Goal: Task Accomplishment & Management: Manage account settings

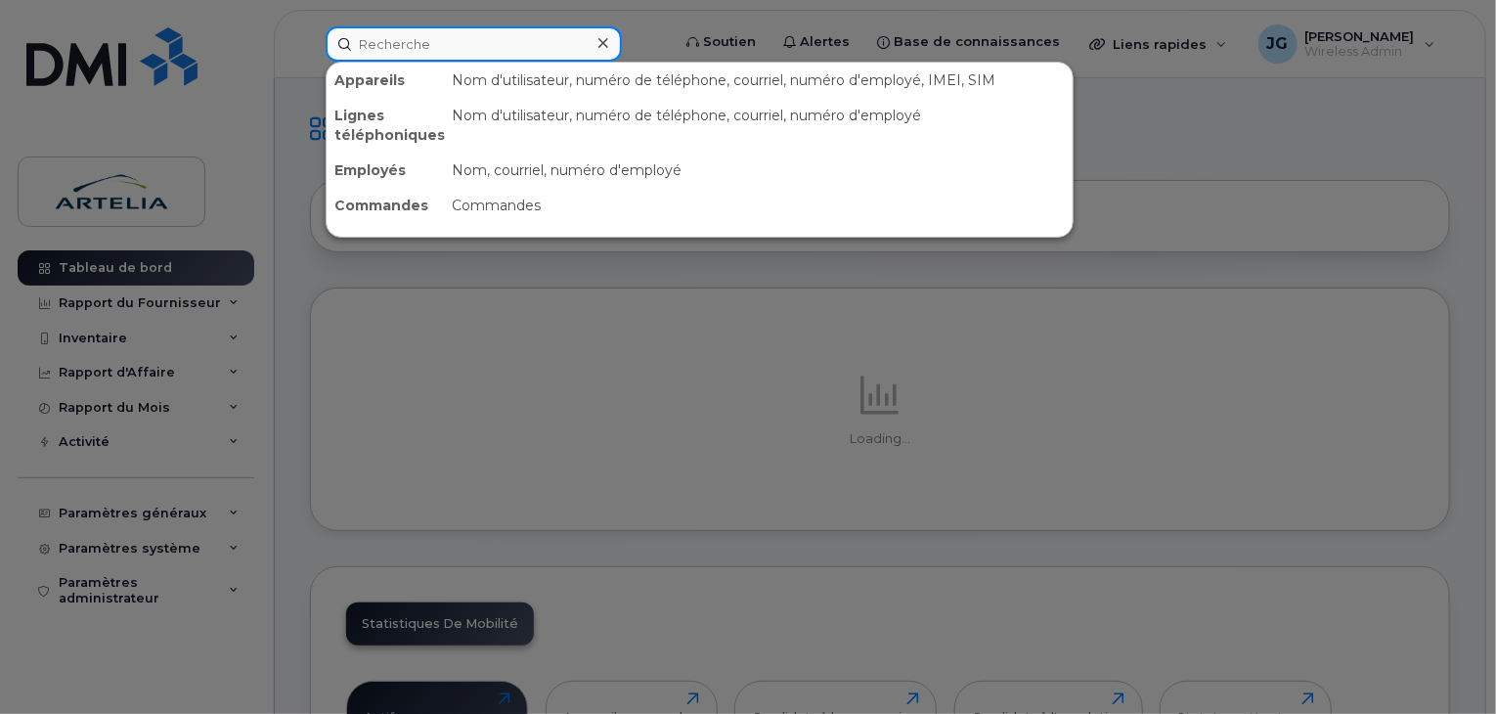
click at [508, 26] on input at bounding box center [474, 43] width 296 height 35
paste input "4384354067"
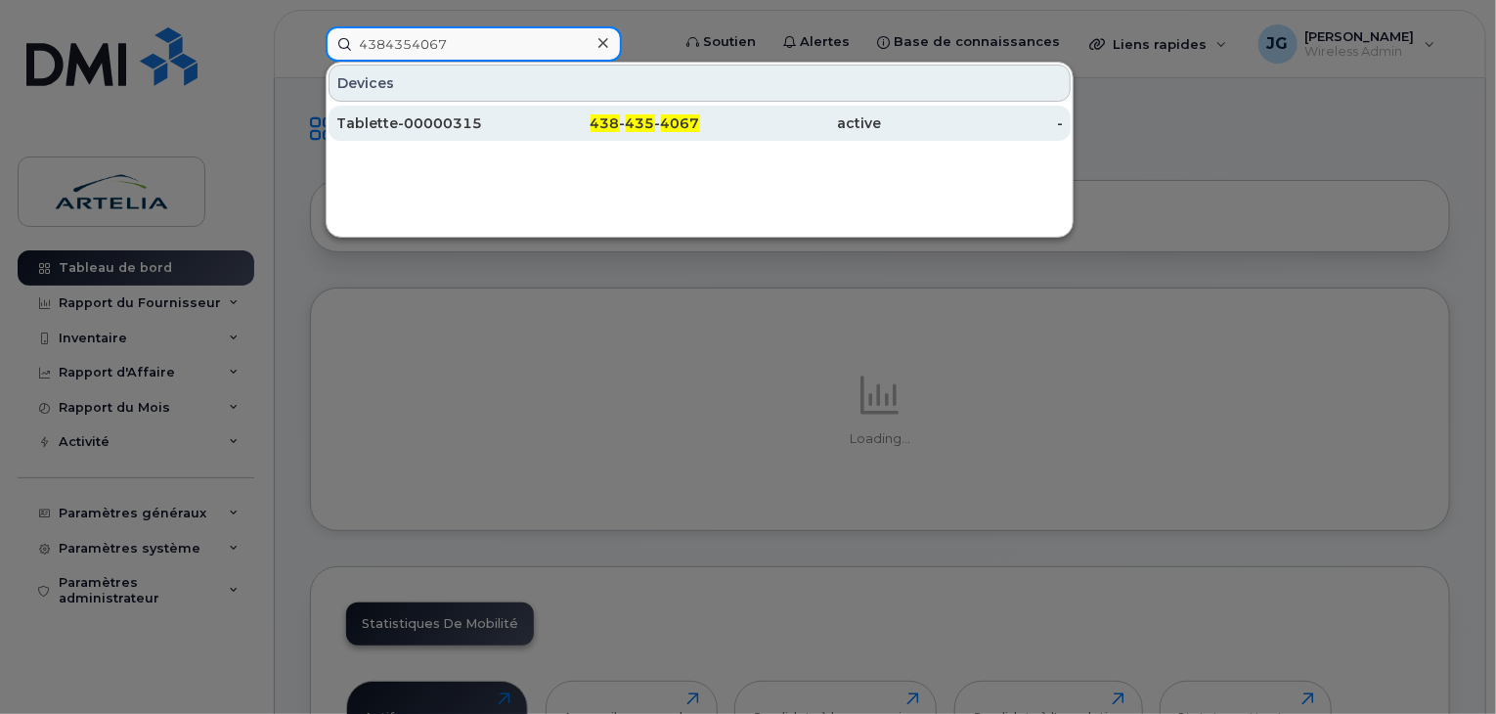
type input "4384354067"
click at [440, 133] on div "Tablette-00000315" at bounding box center [427, 123] width 182 height 35
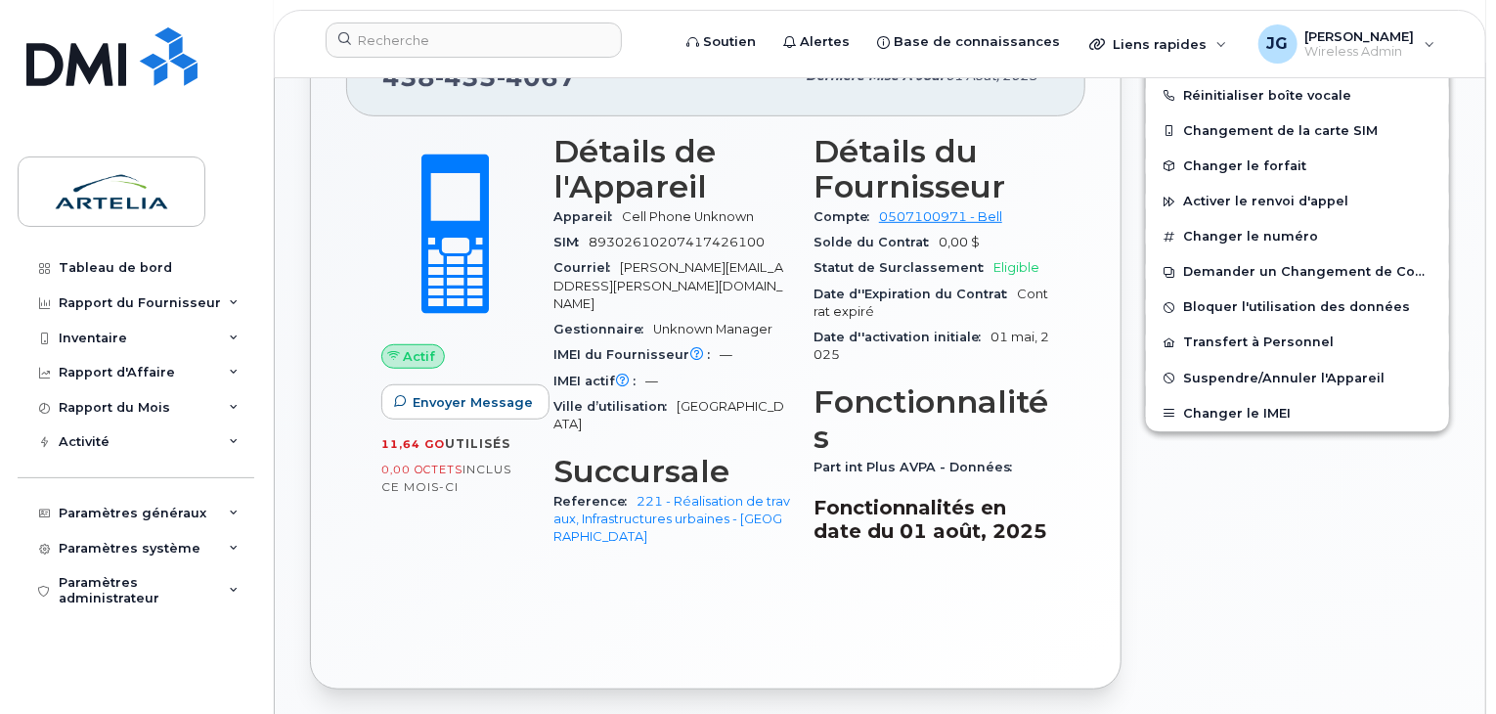
scroll to position [354, 0]
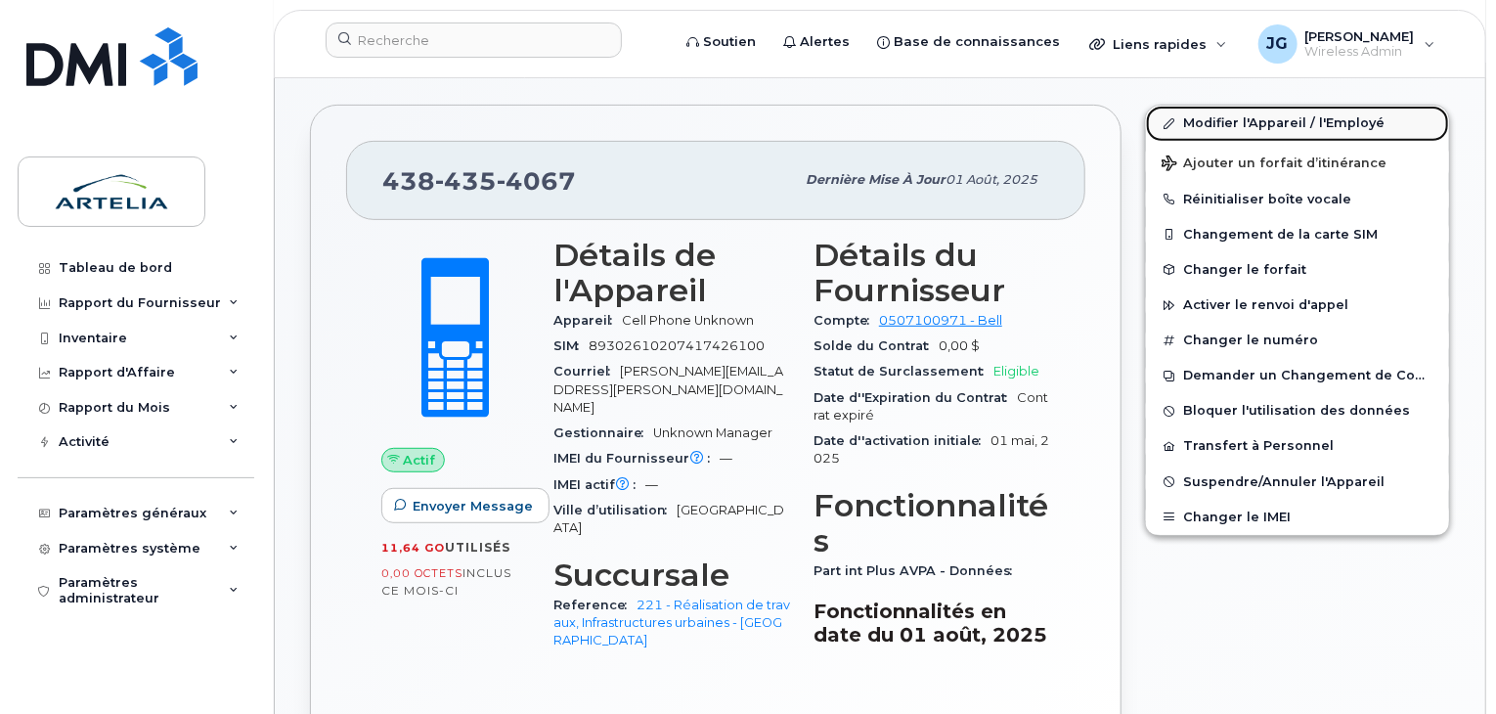
click at [1172, 112] on link "Modifier l'Appareil / l'Employé" at bounding box center [1297, 123] width 303 height 35
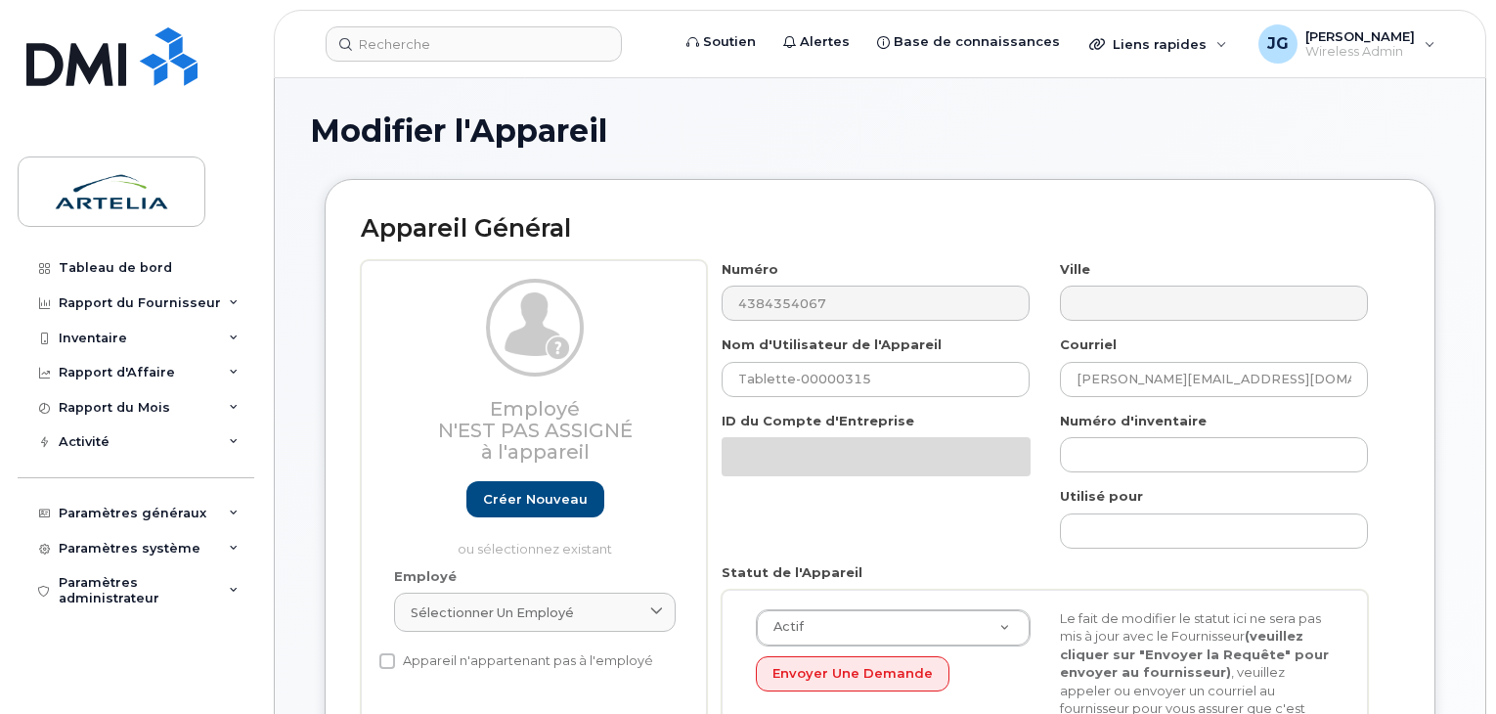
select select "29521977"
click at [975, 398] on div "Numéro 4384354067 Ville Nom d'Utilisateur de l'Appareil Tablette-00000315 Courr…" at bounding box center [1045, 542] width 677 height 564
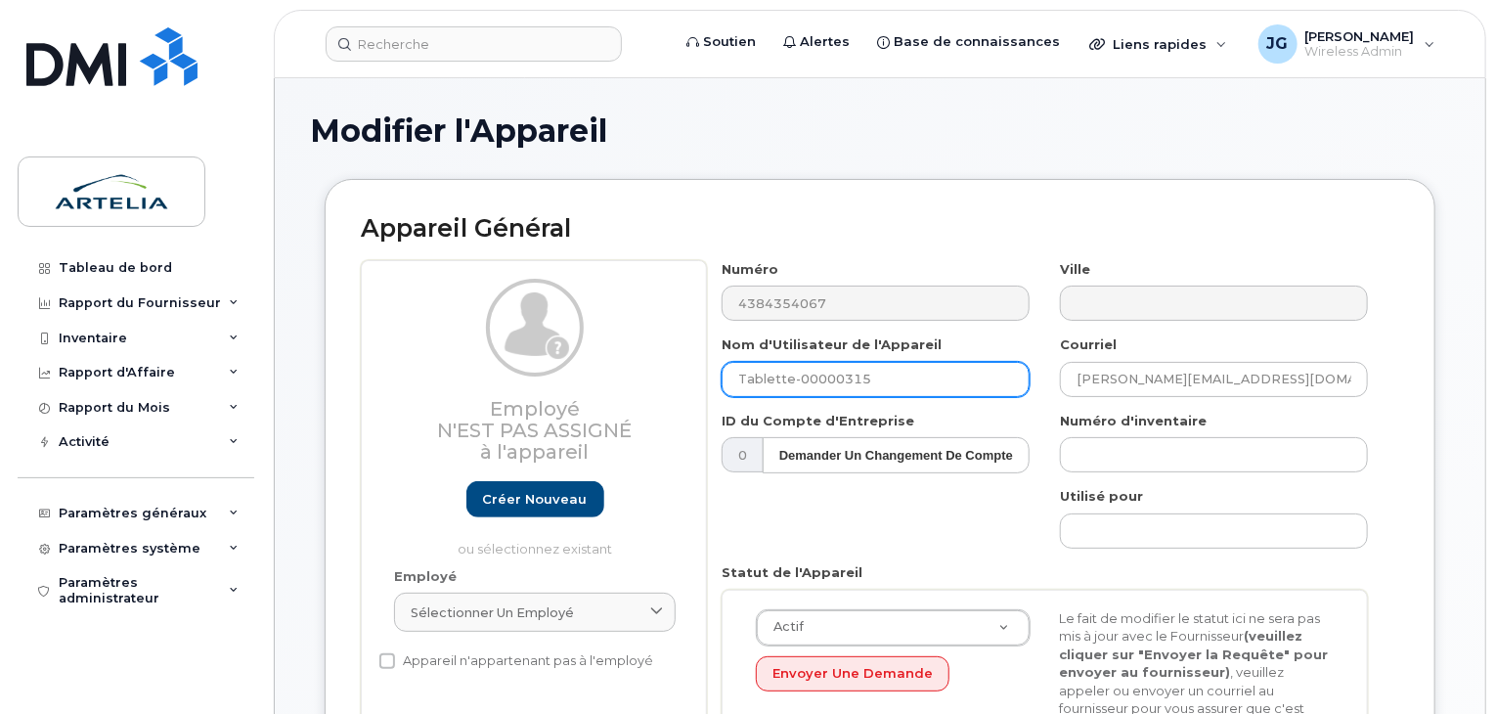
click at [952, 367] on input "Tablette-00000315" at bounding box center [876, 379] width 308 height 35
paste input "rziani"
type input "Tablette-00000315 rziani"
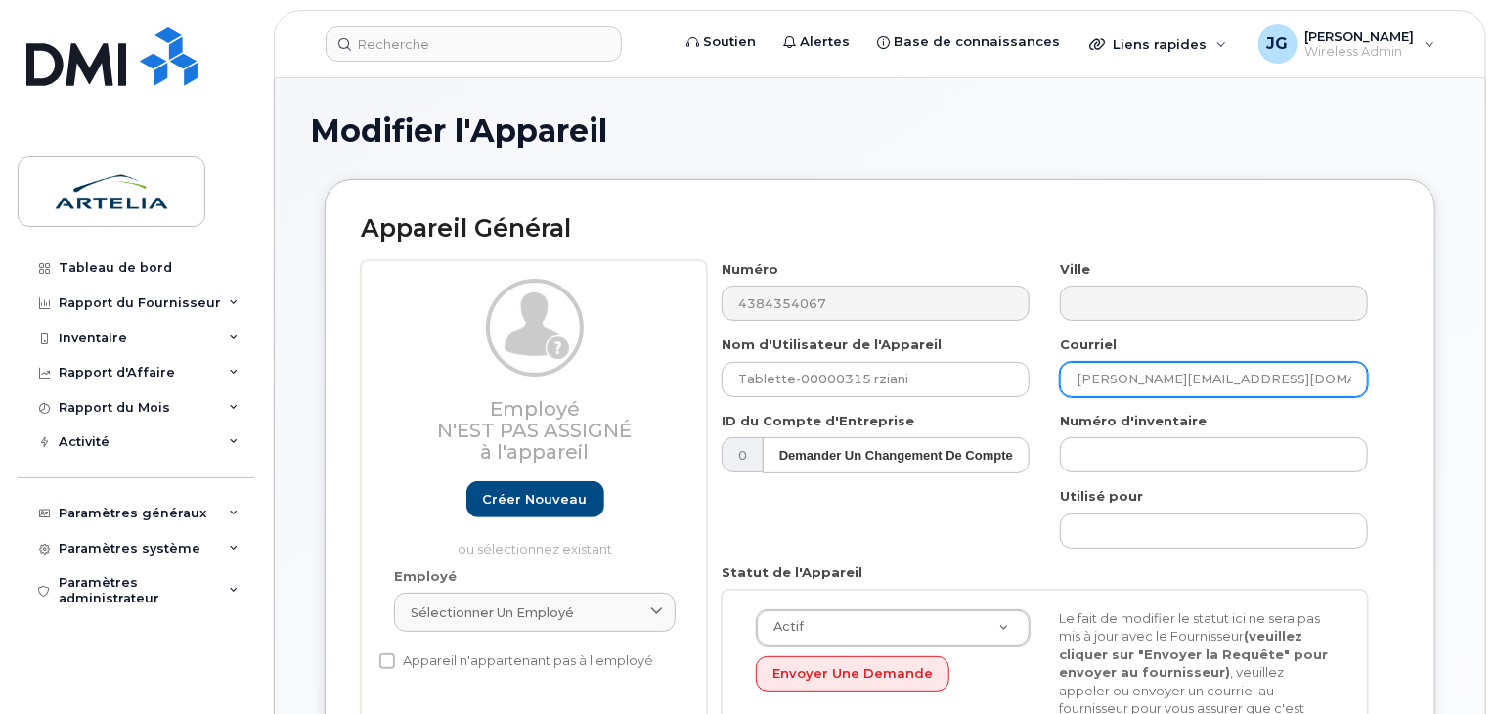
drag, startPoint x: 1358, startPoint y: 375, endPoint x: 527, endPoint y: 350, distance: 830.8
click at [527, 350] on div "Employé N'est pas assigné à l'appareil Créer nouveau ou sélectionnez existant E…" at bounding box center [880, 542] width 1039 height 564
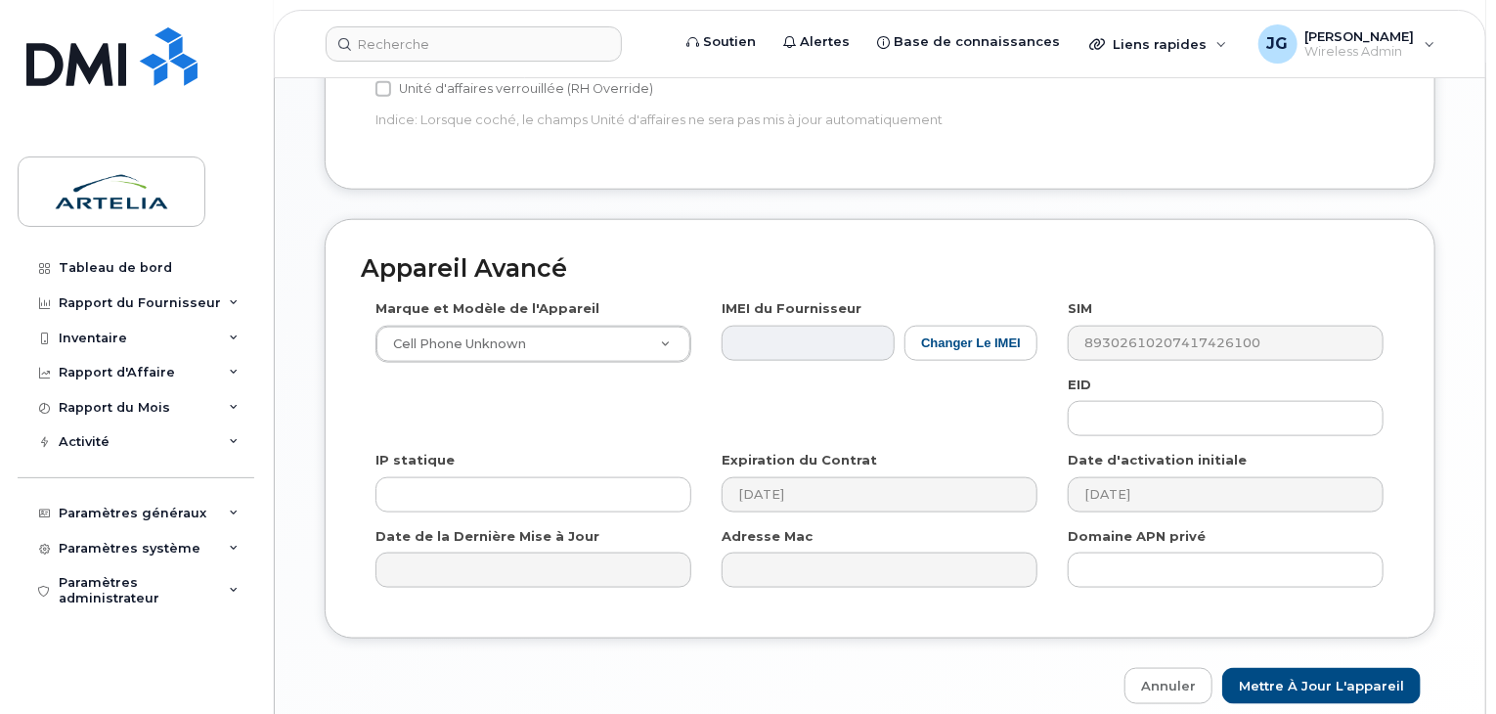
scroll to position [1056, 0]
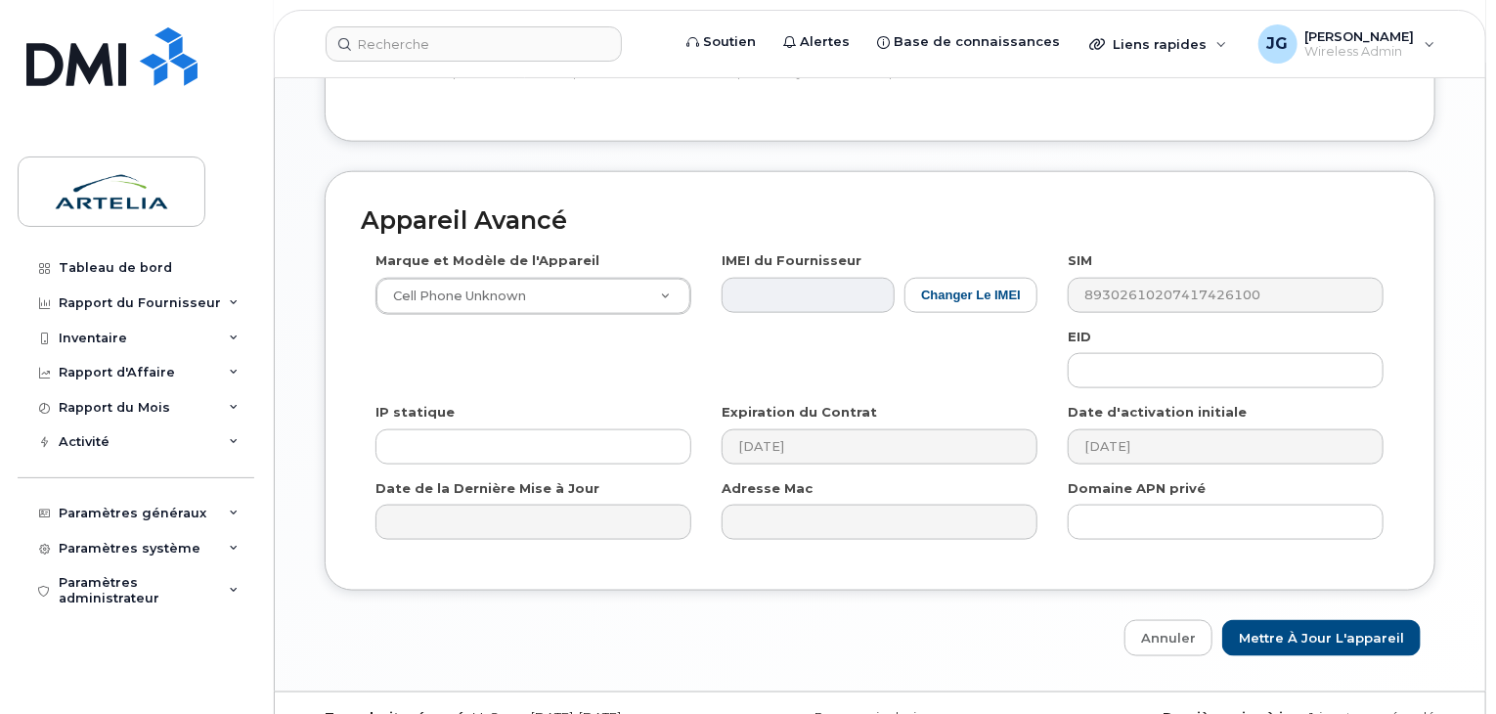
click at [1334, 576] on div "Appareil Avancé Marque et Modèle de l'Appareil Cell Phone Unknown Android TCL 5…" at bounding box center [880, 414] width 1140 height 486
click at [1334, 620] on input "Mettre à jour l'appareil" at bounding box center [1322, 638] width 199 height 36
type input "Sauvegarde..."
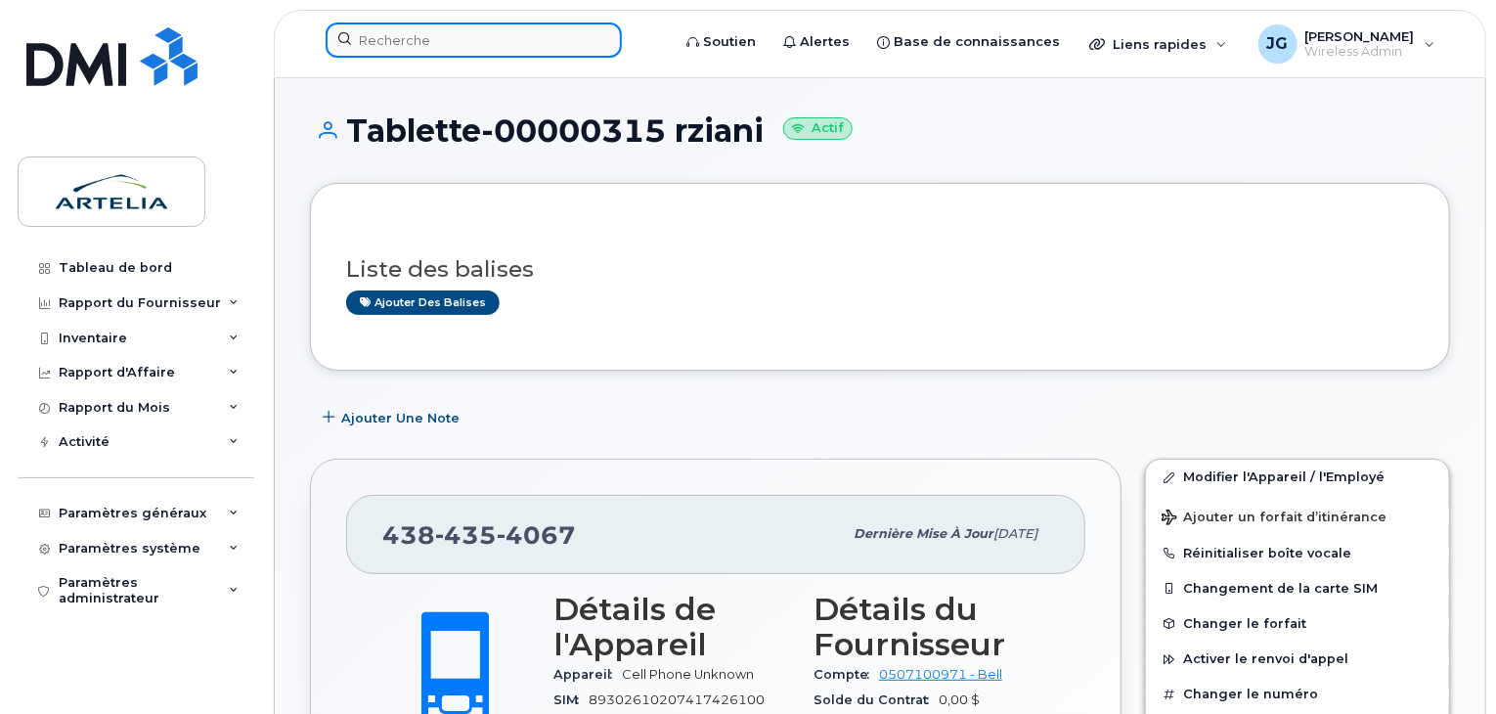
click at [417, 33] on input at bounding box center [474, 39] width 296 height 35
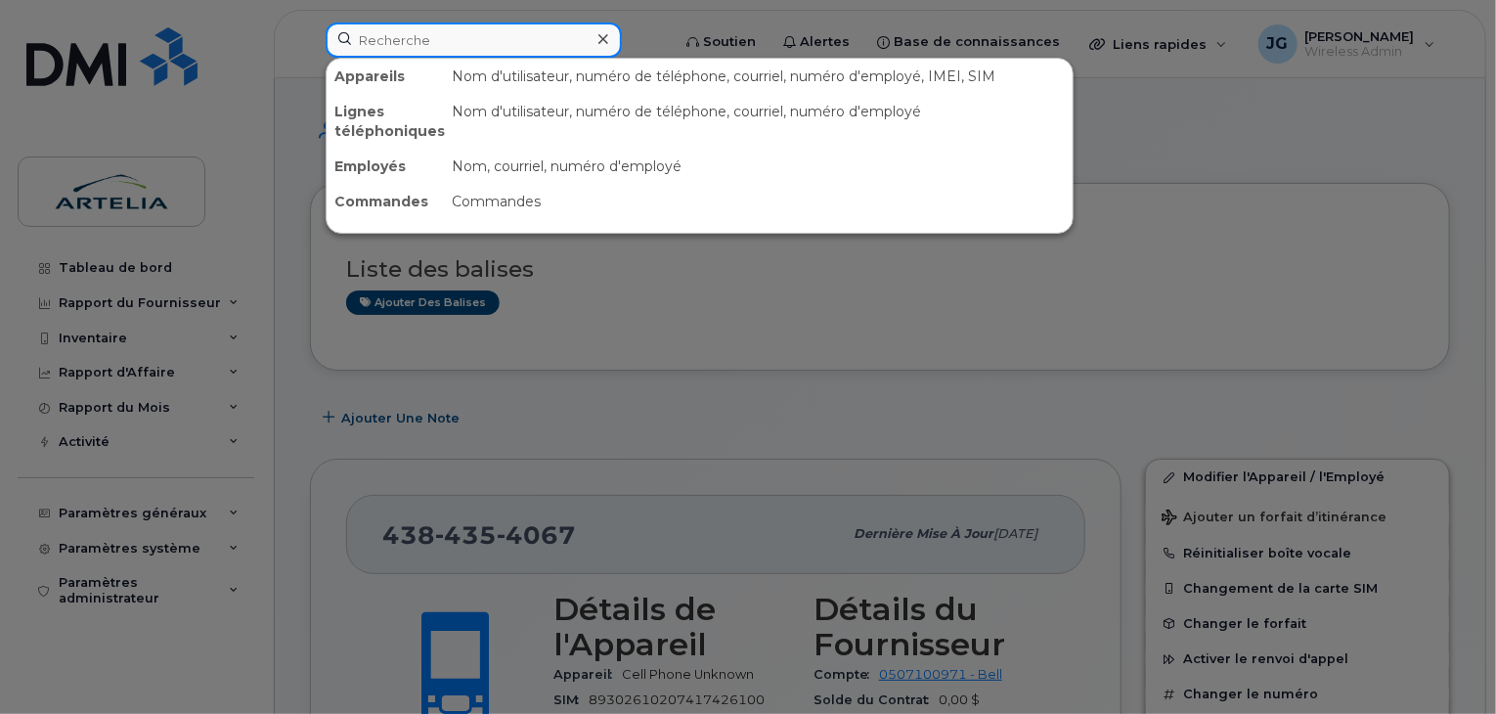
paste input "3673308859"
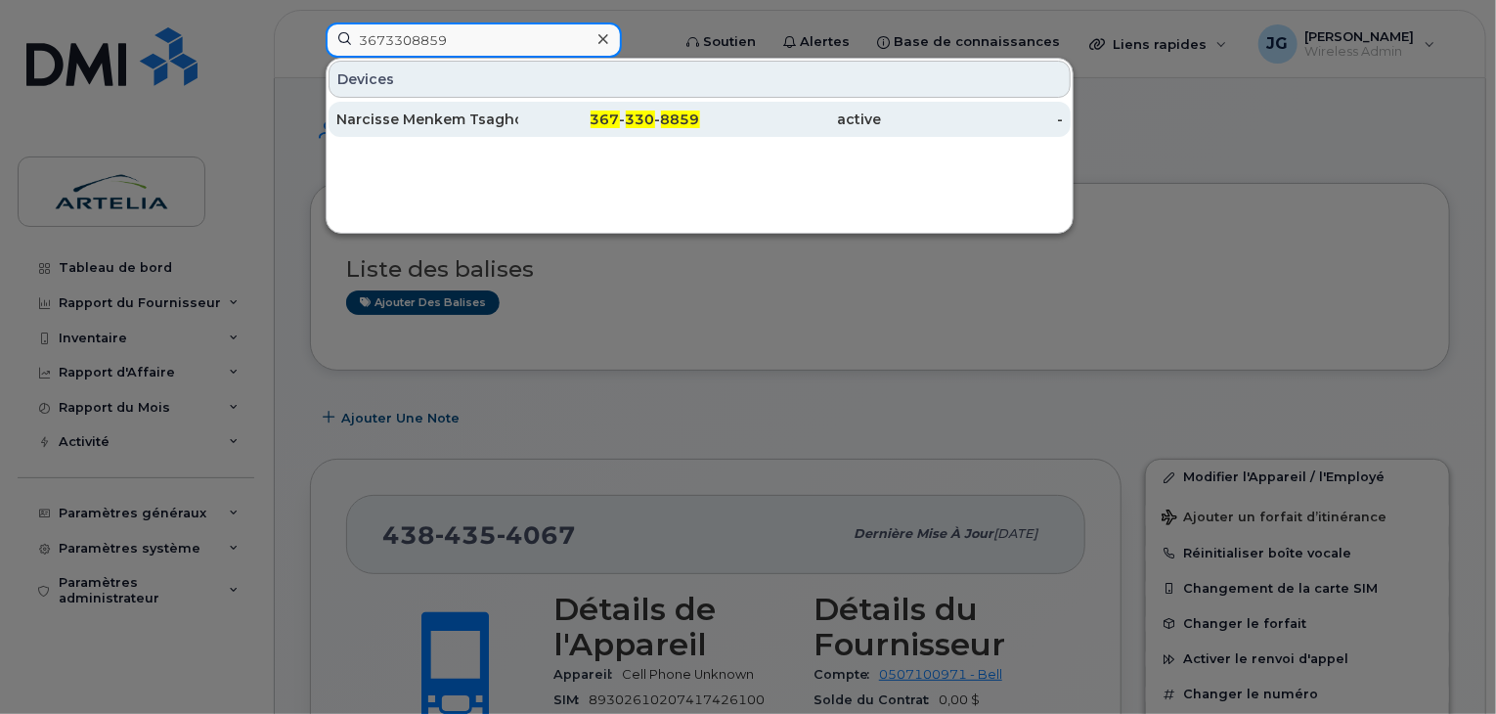
type input "3673308859"
click at [435, 123] on div "Narcisse Menkem Tsagho" at bounding box center [427, 120] width 182 height 20
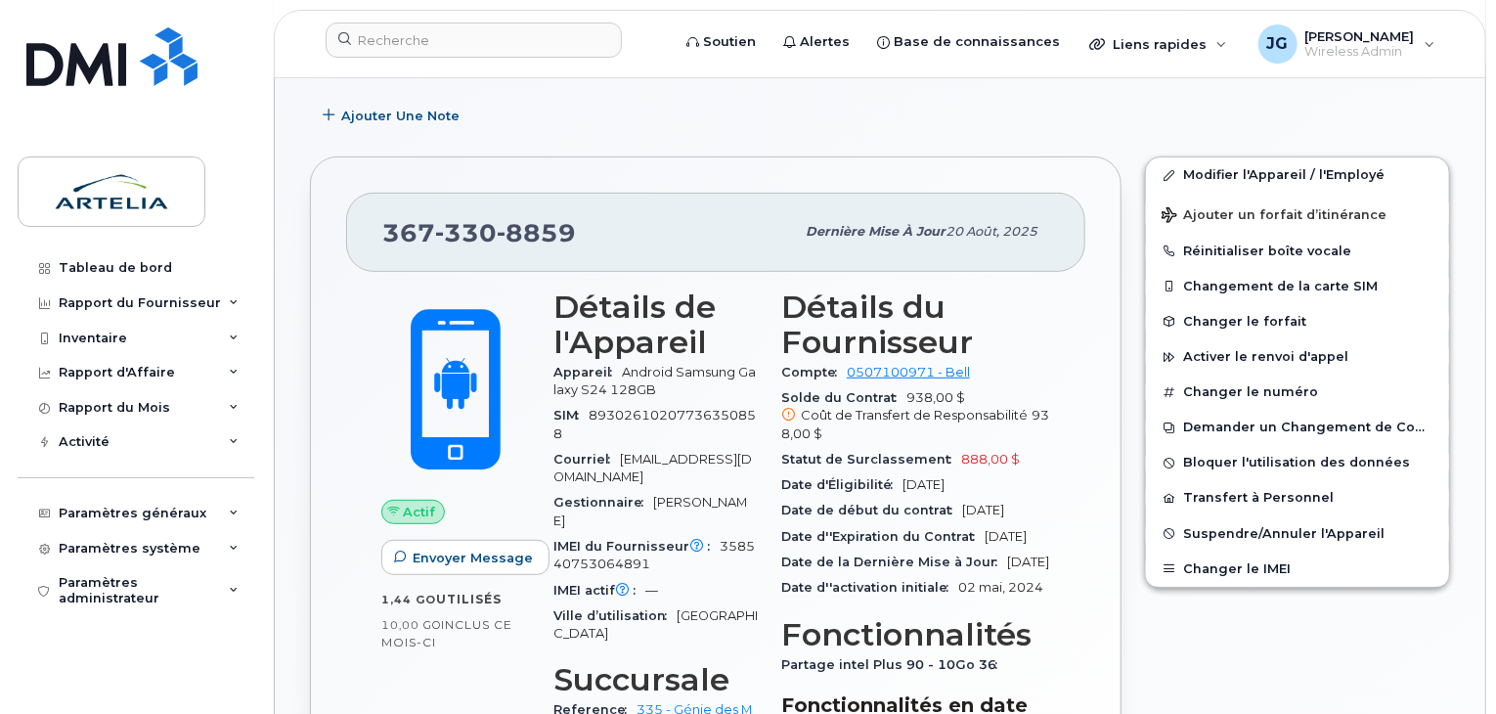
scroll to position [307, 0]
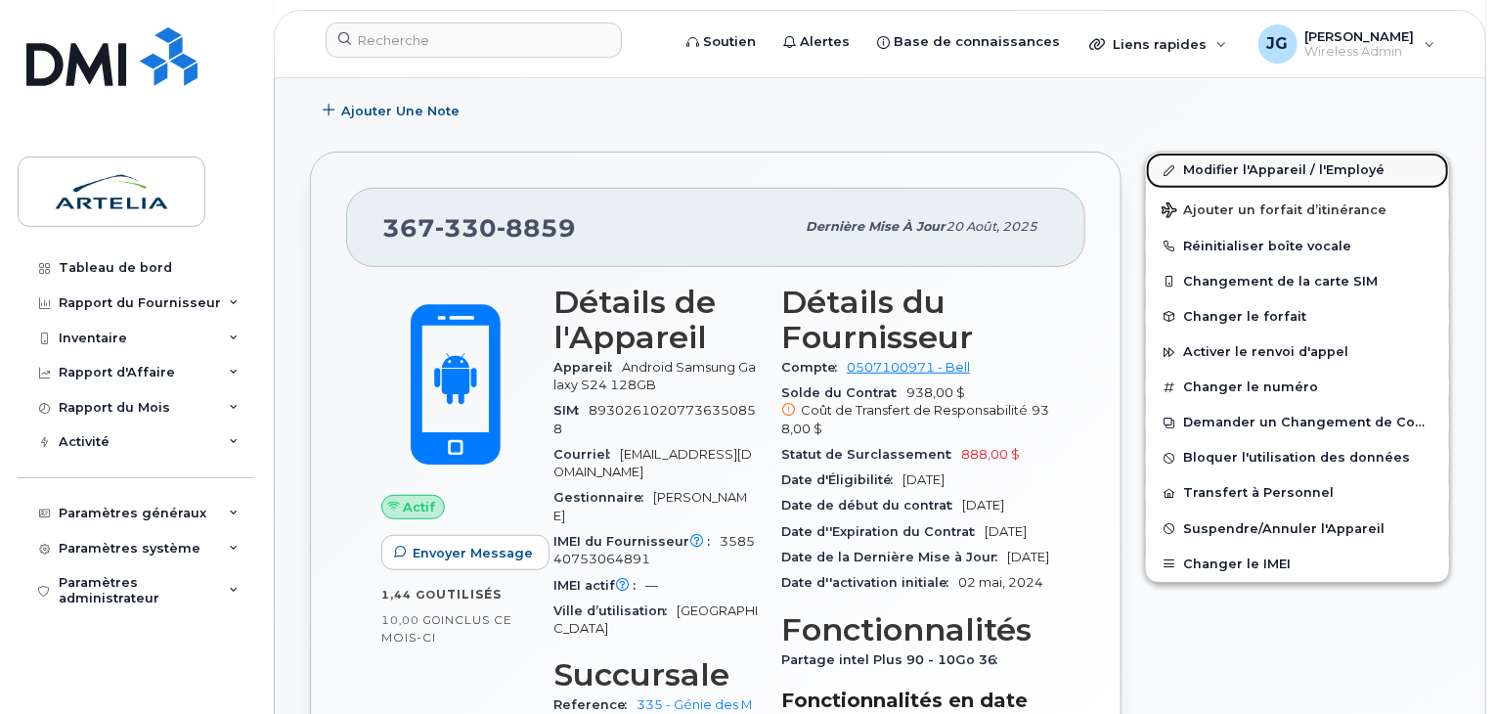
click at [1205, 177] on link "Modifier l'Appareil / l'Employé" at bounding box center [1297, 170] width 303 height 35
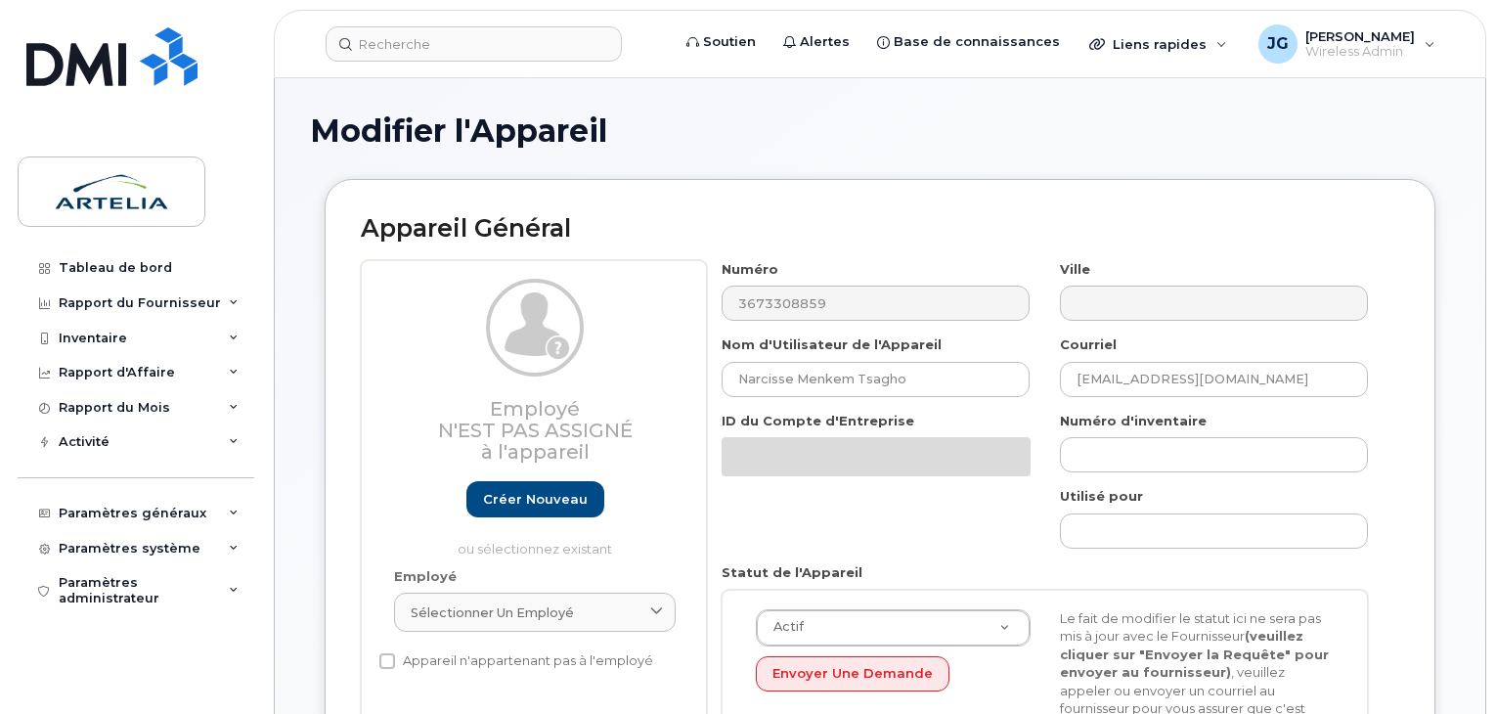
select select "29522003"
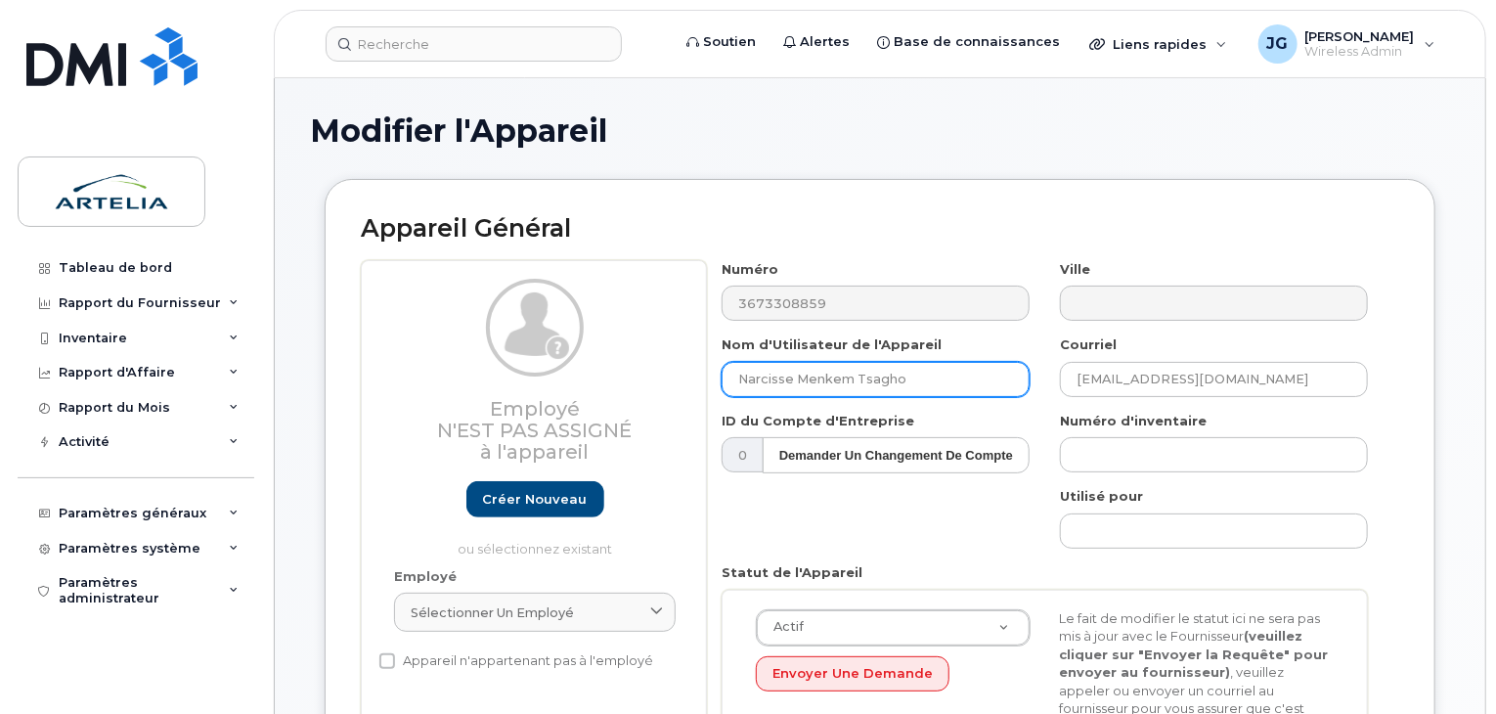
drag, startPoint x: 934, startPoint y: 383, endPoint x: 436, endPoint y: 333, distance: 500.4
click at [436, 333] on div "Employé N'est pas assigné à l'appareil Créer nouveau ou sélectionnez existant E…" at bounding box center [880, 542] width 1039 height 564
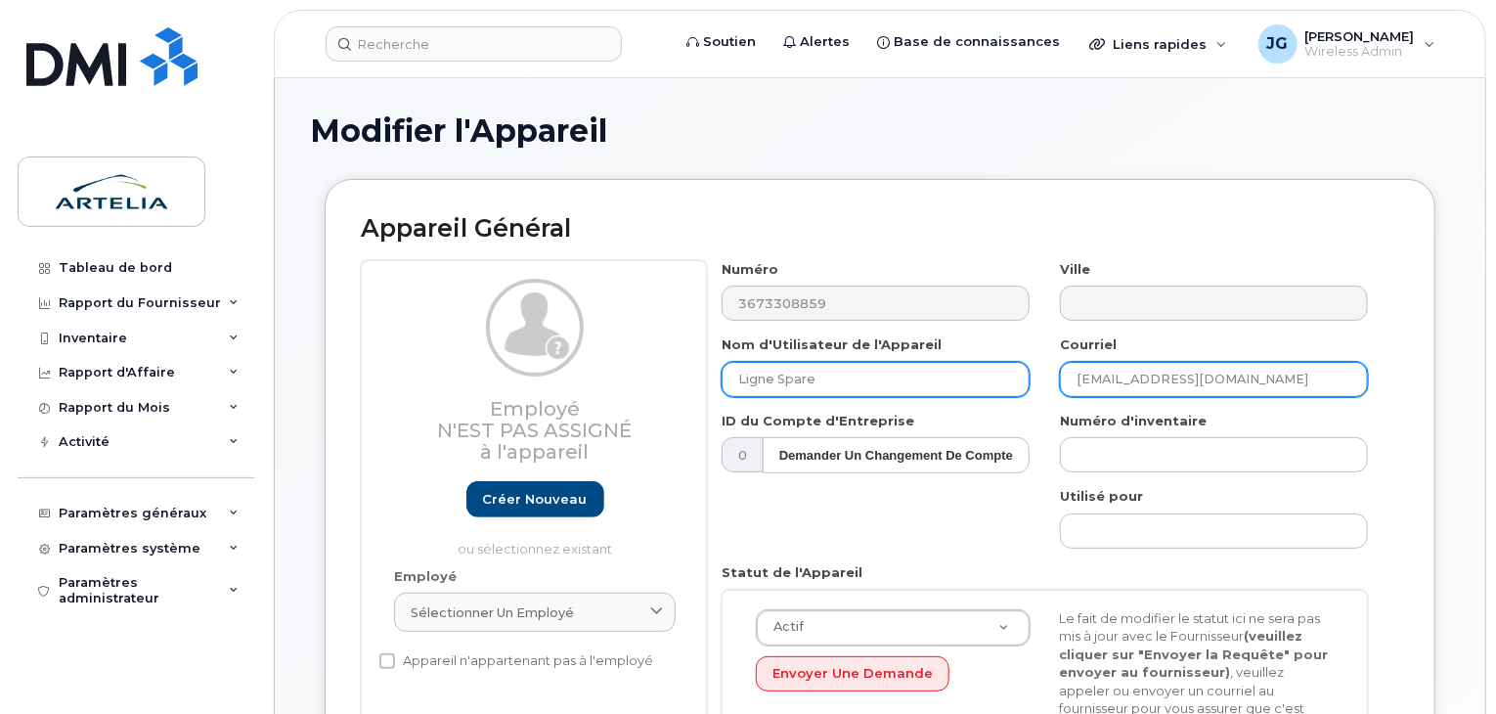
type input "Ligne Spare"
drag, startPoint x: 1260, startPoint y: 366, endPoint x: 614, endPoint y: 327, distance: 646.7
click at [653, 330] on div "Employé N'est pas assigné à l'appareil Créer nouveau ou sélectionnez existant E…" at bounding box center [880, 542] width 1039 height 564
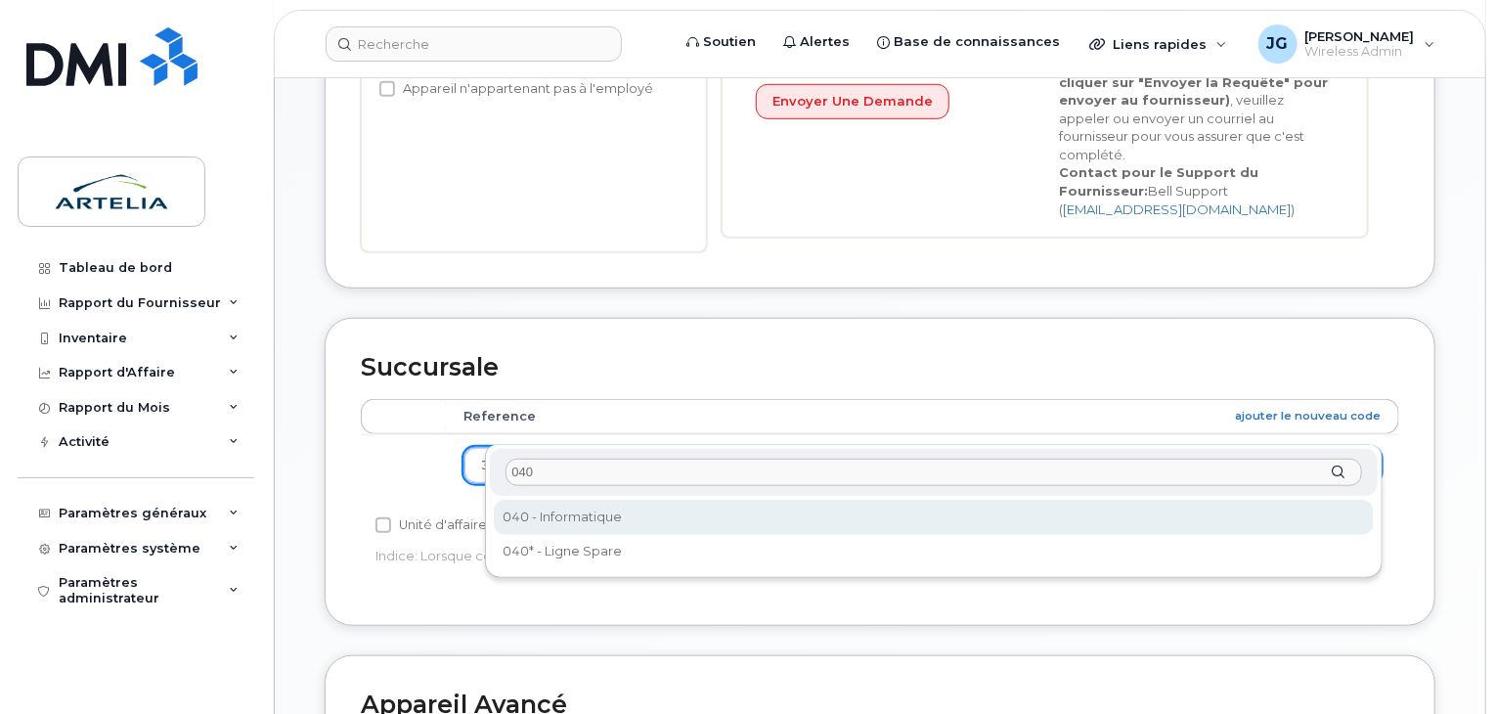
type input "040"
select select "29521964"
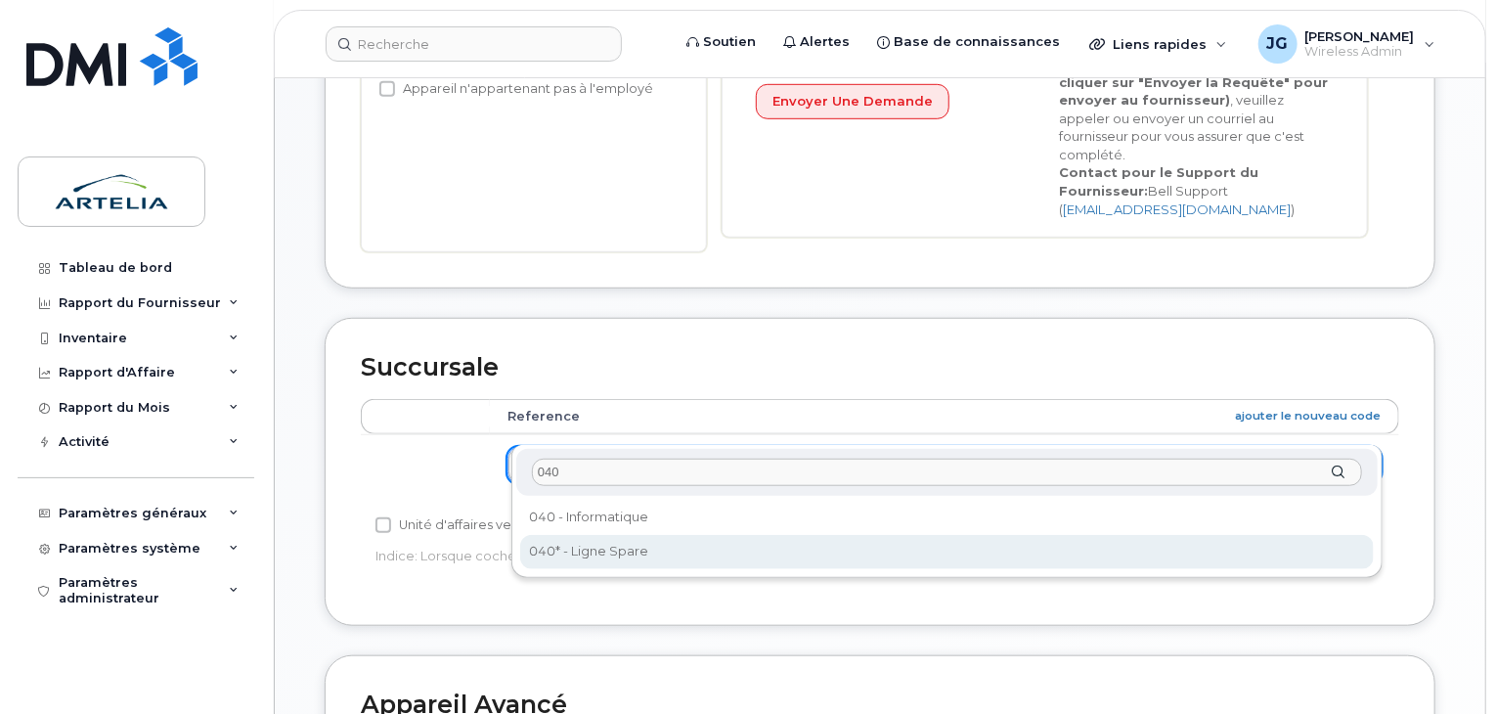
type input "040"
select select "29521960"
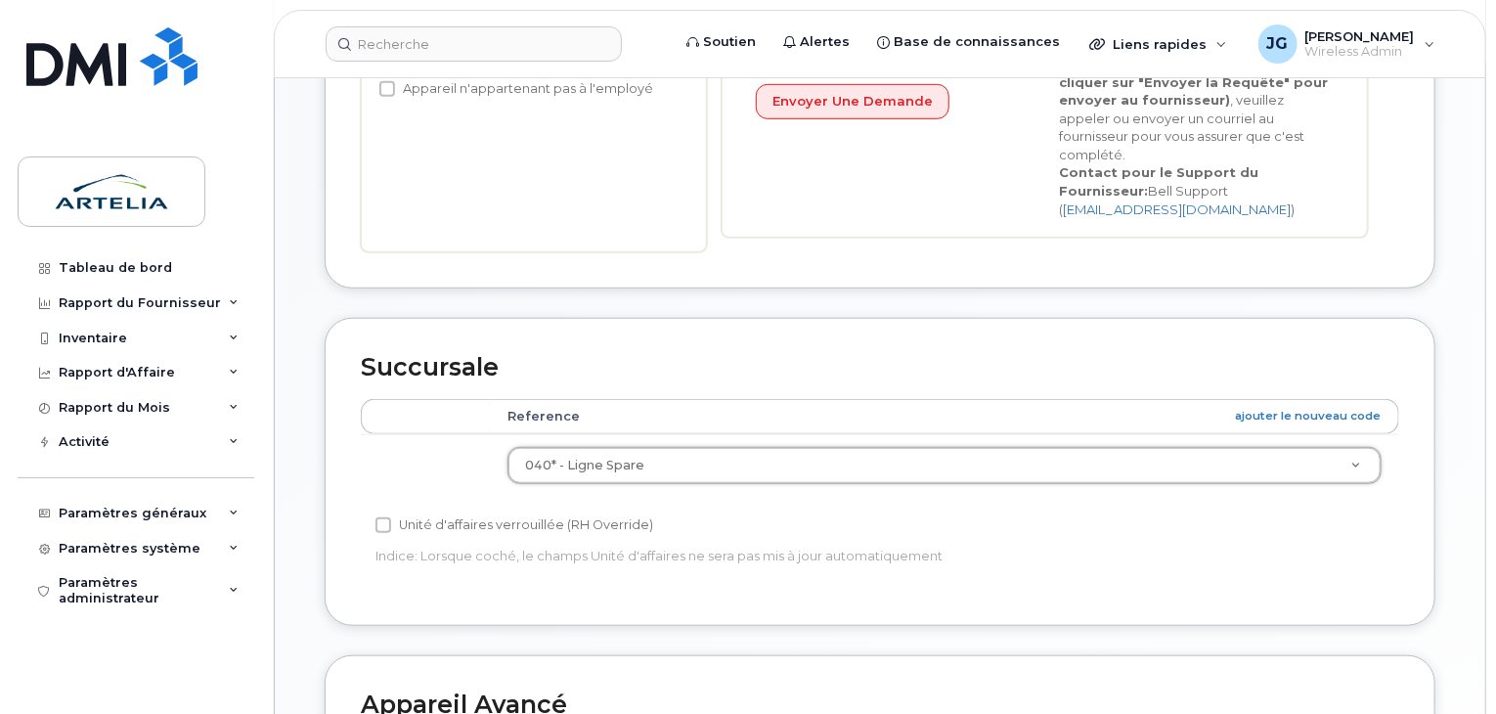
scroll to position [1056, 0]
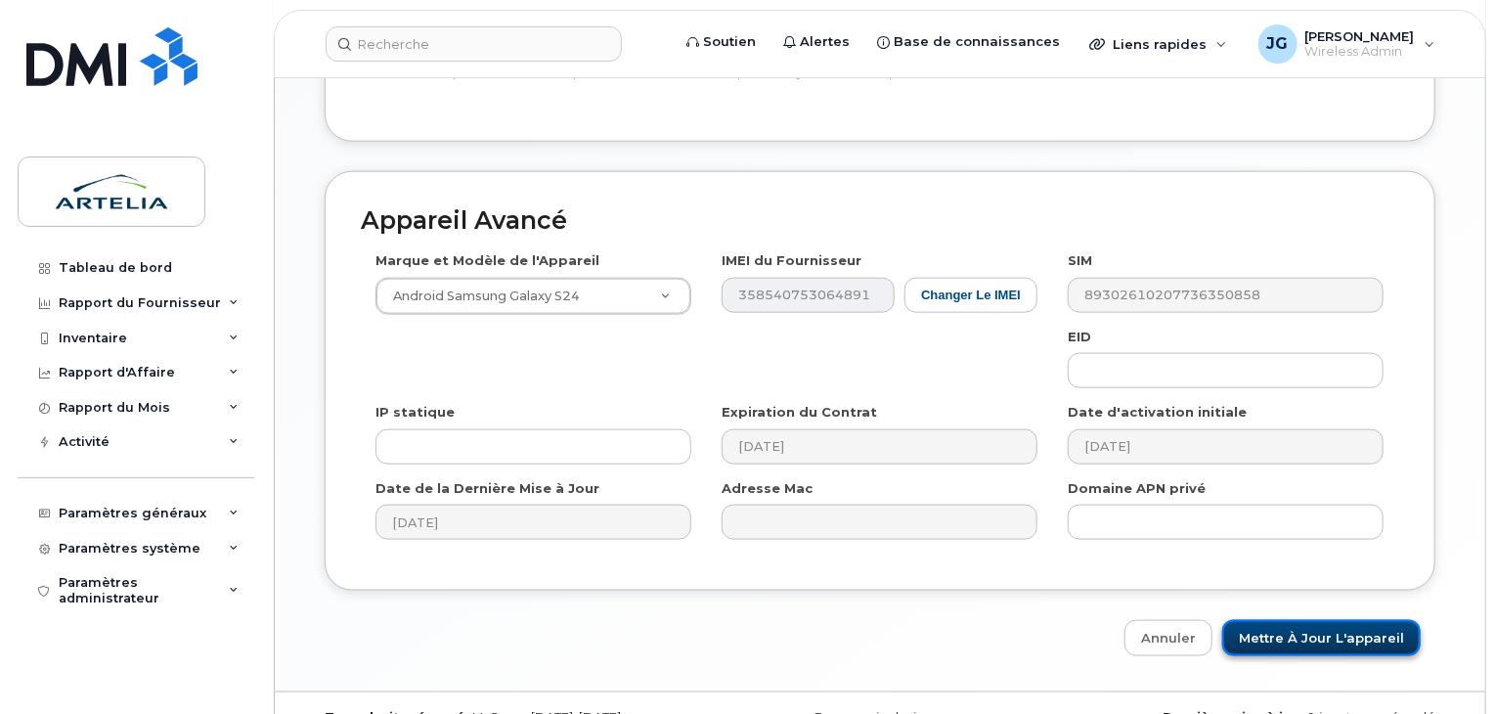
click at [1276, 620] on input "Mettre à jour l'appareil" at bounding box center [1322, 638] width 199 height 36
type input "Sauvegarde..."
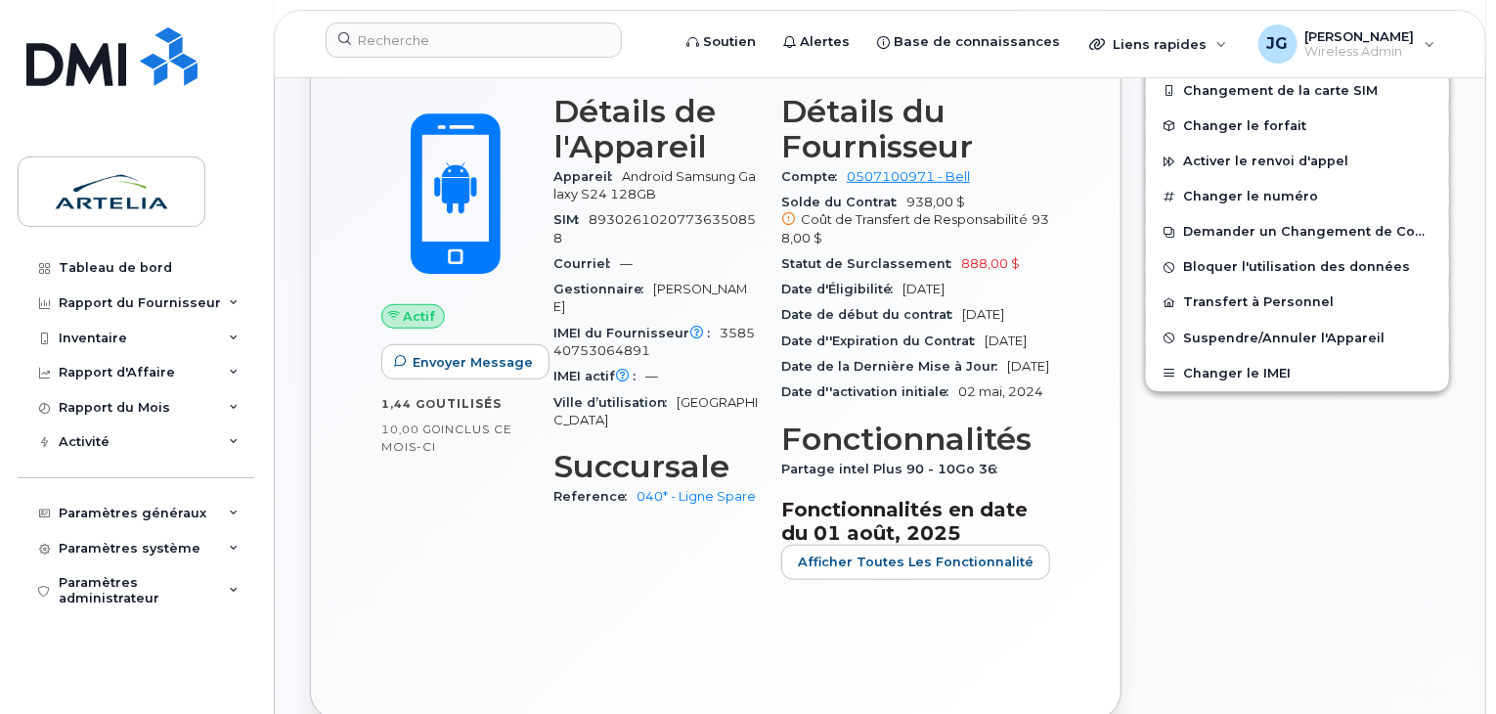
scroll to position [575, 0]
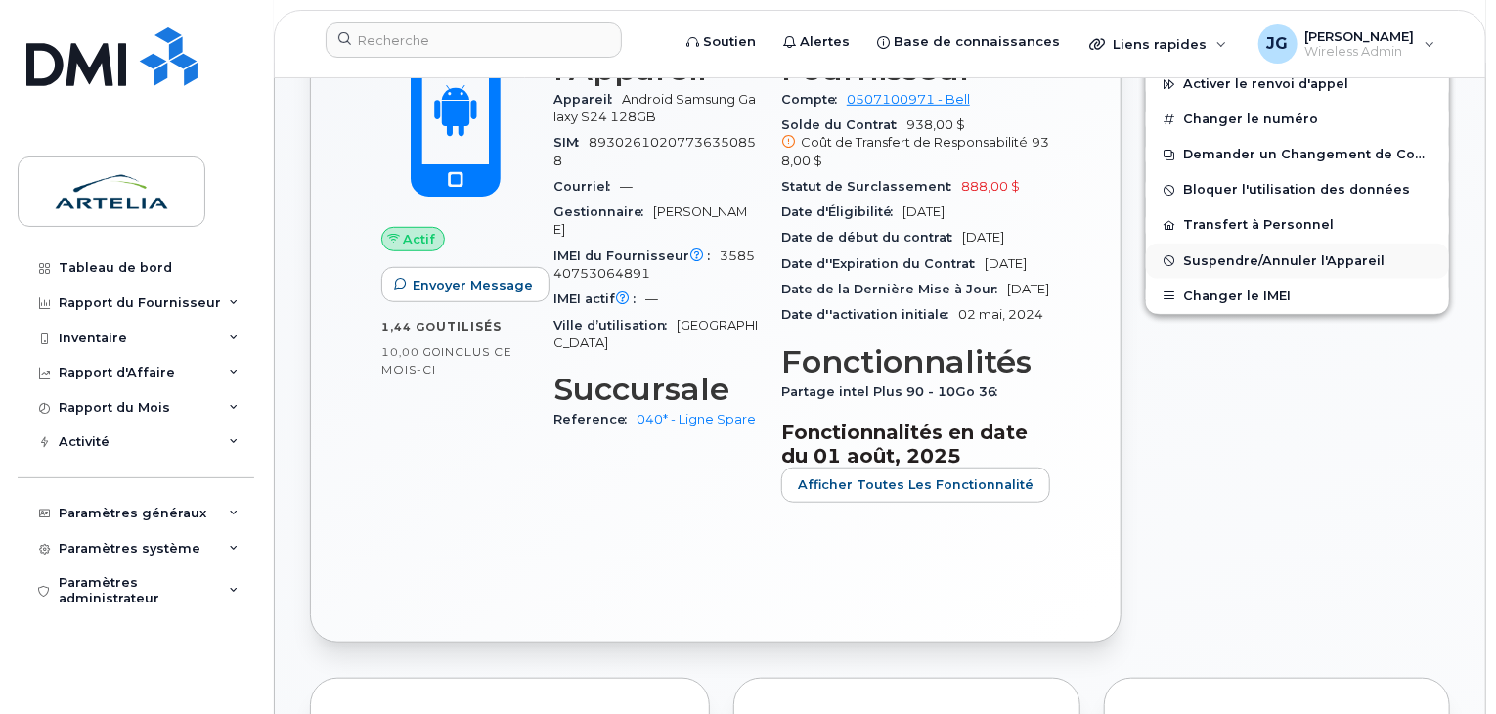
click at [1182, 260] on button "Suspendre/Annuler l'Appareil" at bounding box center [1297, 261] width 303 height 35
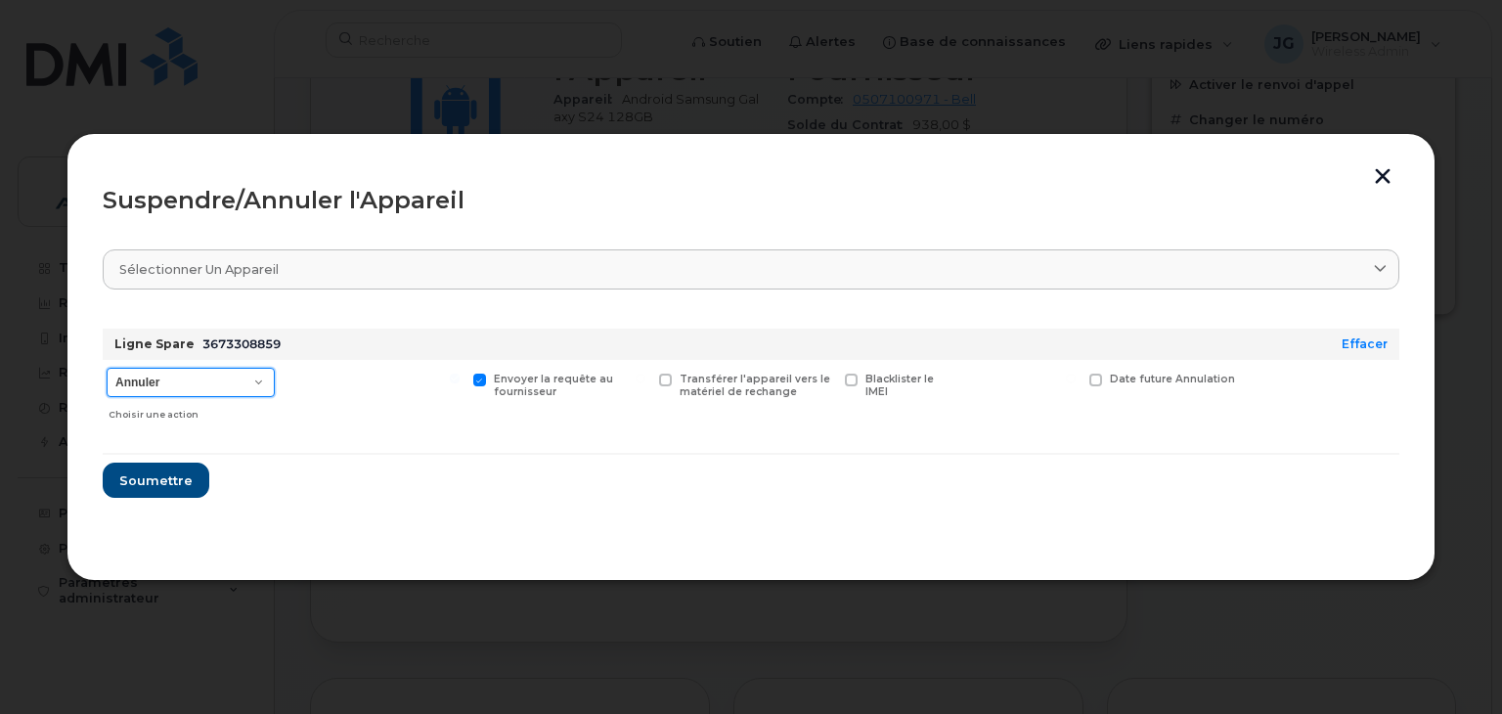
click at [200, 395] on select "Annuler Suspendre - Prolonger la suspension Suspendre - Tarif réduit Suspendre …" at bounding box center [191, 382] width 168 height 29
select select "[object Object]"
click at [107, 368] on select "Annuler Suspendre - Prolonger la suspension Suspendre - Tarif réduit Suspendre …" at bounding box center [191, 382] width 168 height 29
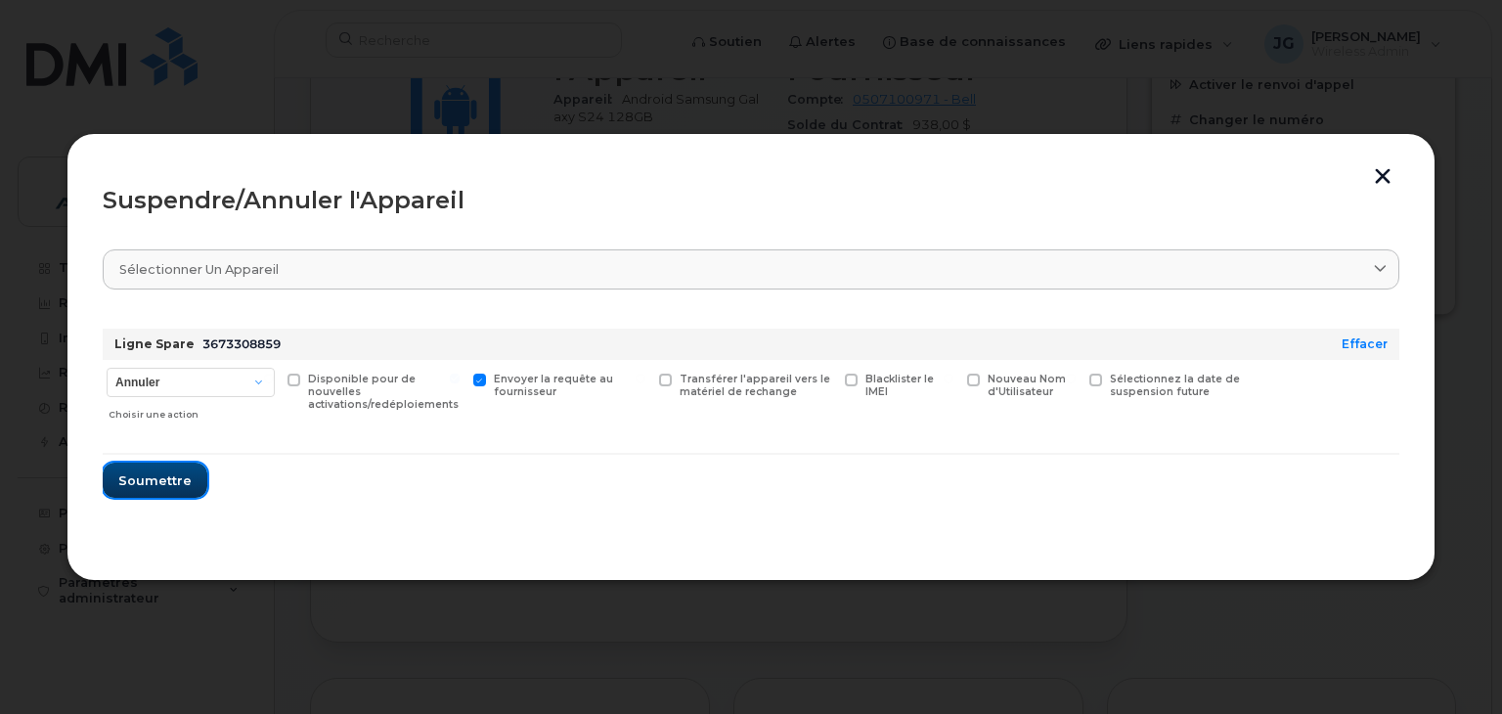
click at [176, 474] on span "Soumettre" at bounding box center [154, 480] width 73 height 19
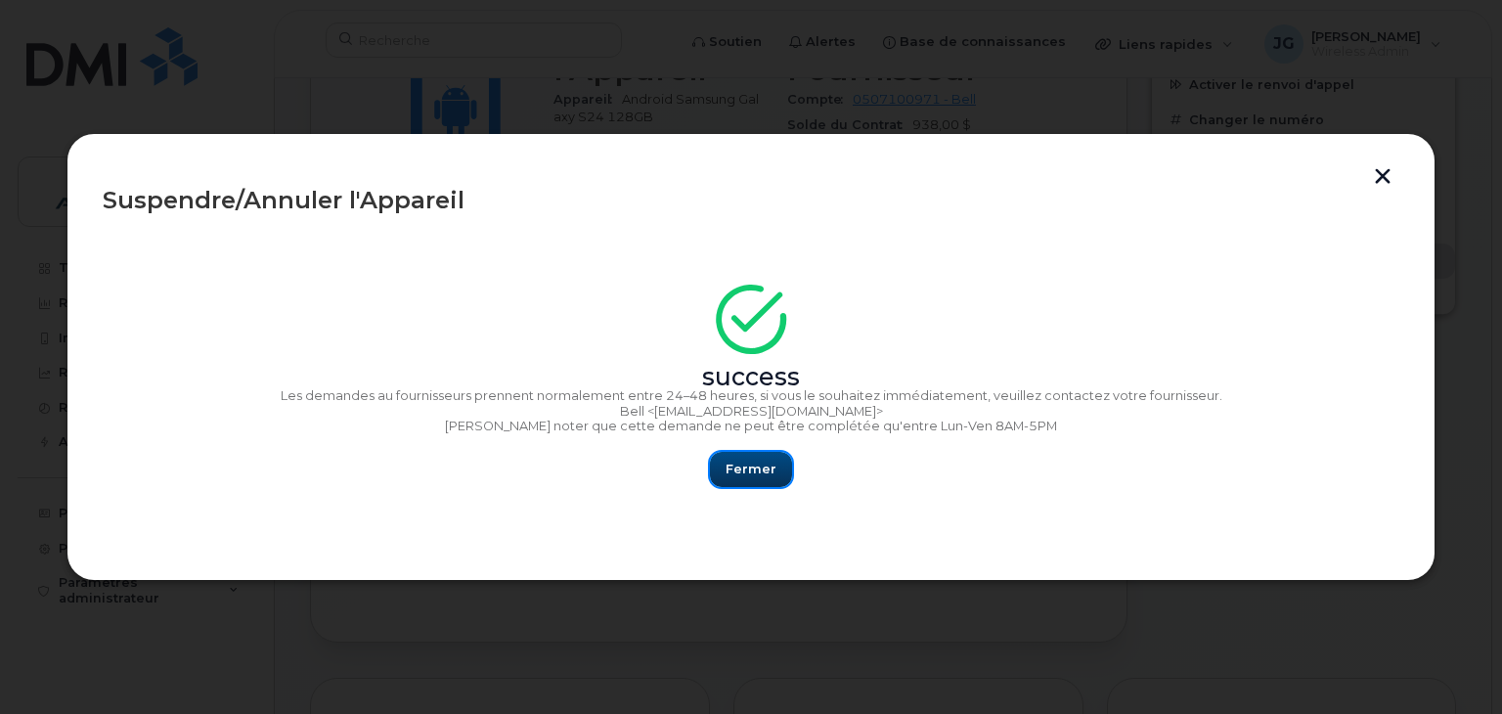
click at [740, 460] on span "Fermer" at bounding box center [751, 469] width 51 height 19
